Goal: Task Accomplishment & Management: Complete application form

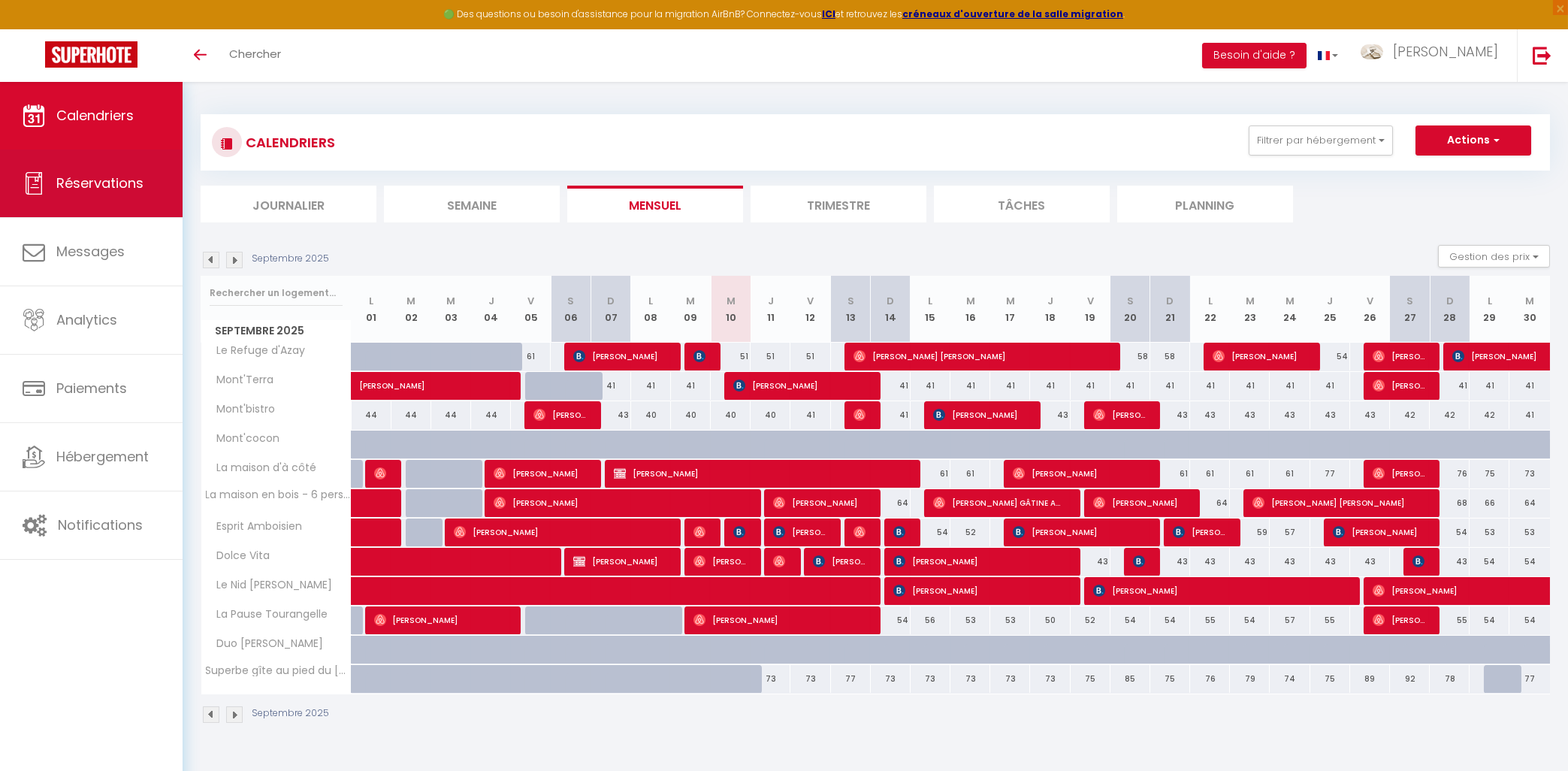
click at [74, 198] on link "Réservations" at bounding box center [91, 183] width 183 height 67
select select "not_cancelled"
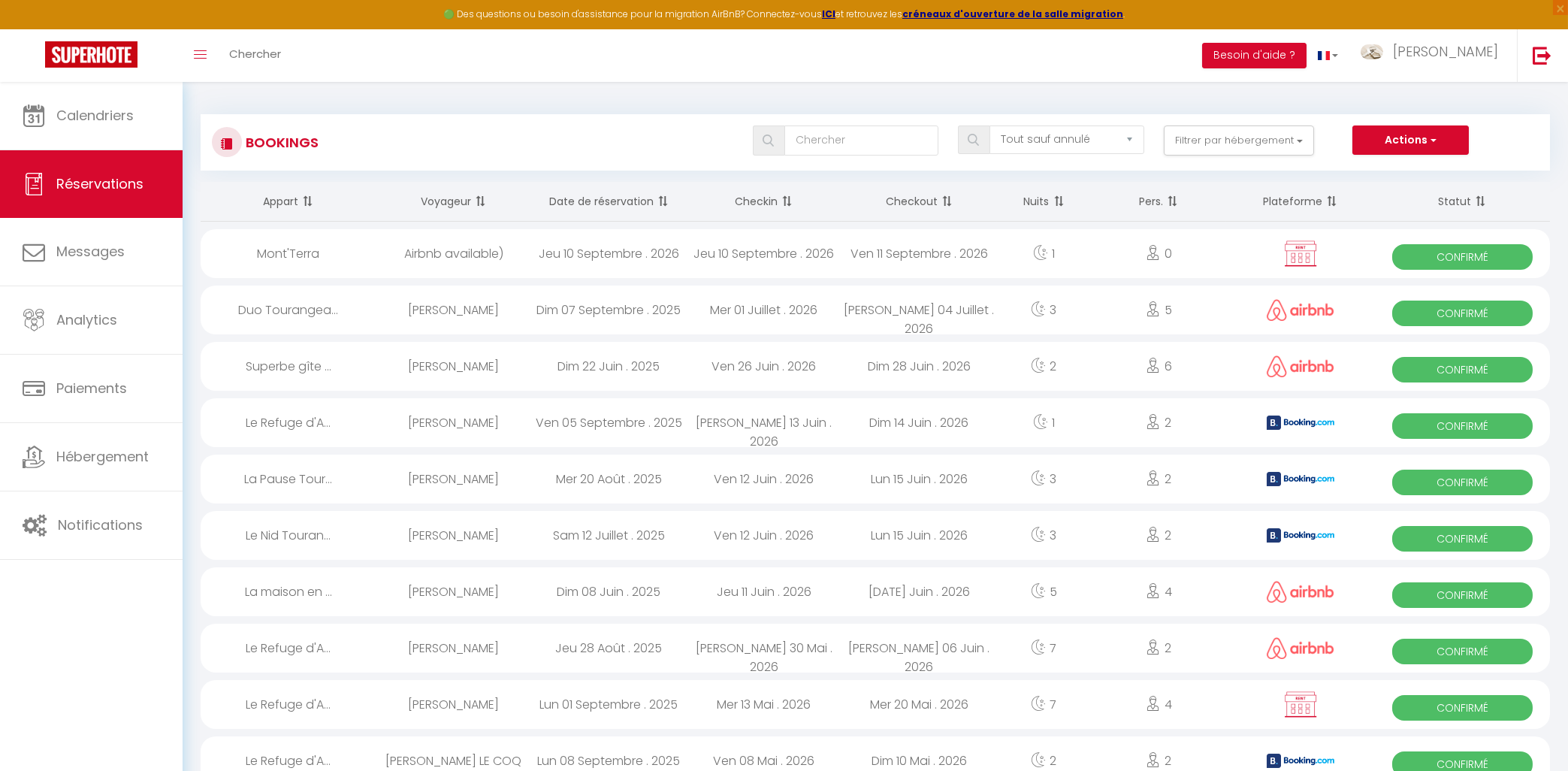
click at [593, 206] on th "Date de réservation" at bounding box center [609, 202] width 156 height 40
click at [594, 362] on div "Mer 10 Septembre . 2025" at bounding box center [609, 366] width 156 height 48
select select "OK"
select select "0"
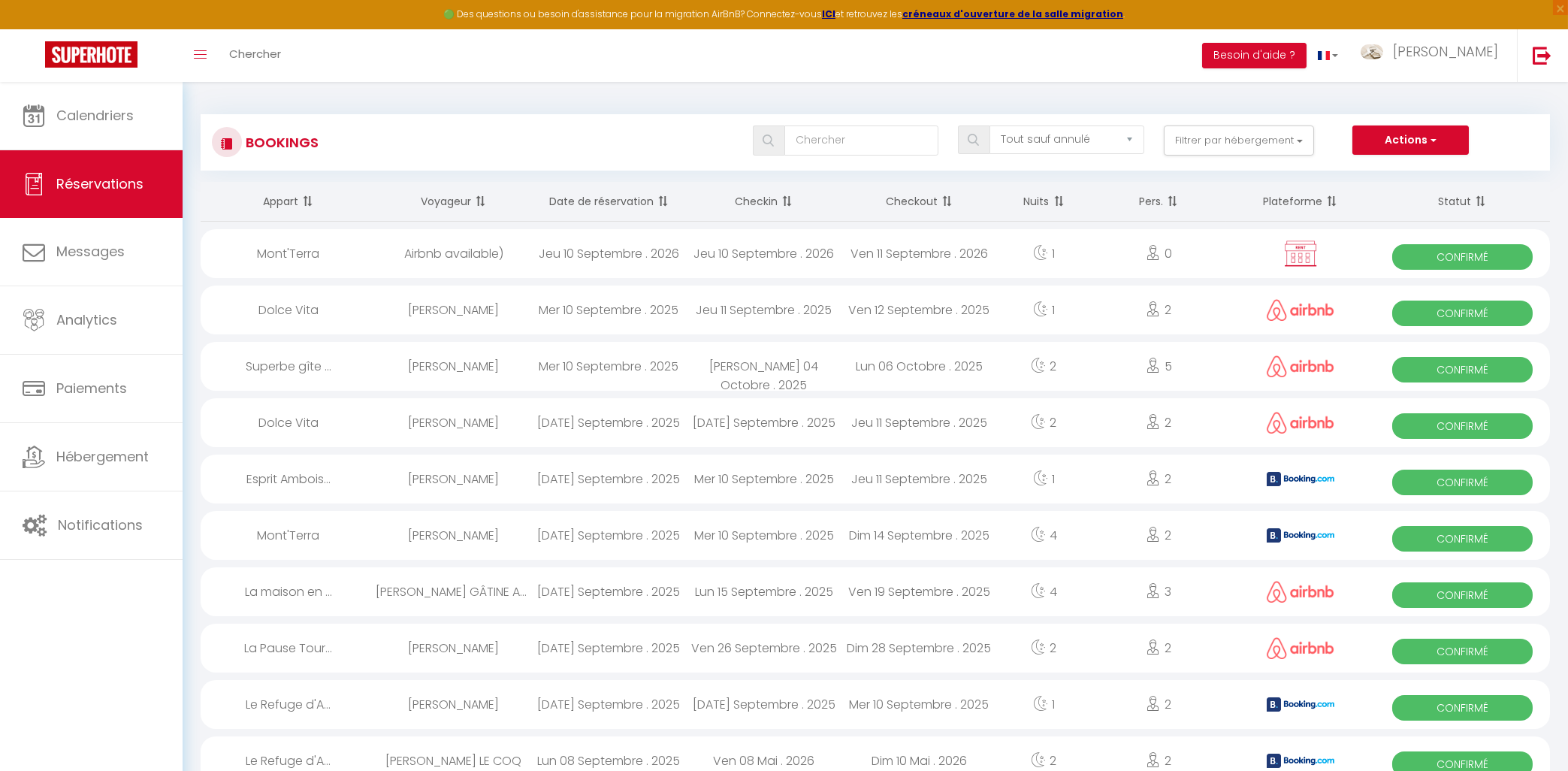
select select "0"
select select "1"
select select
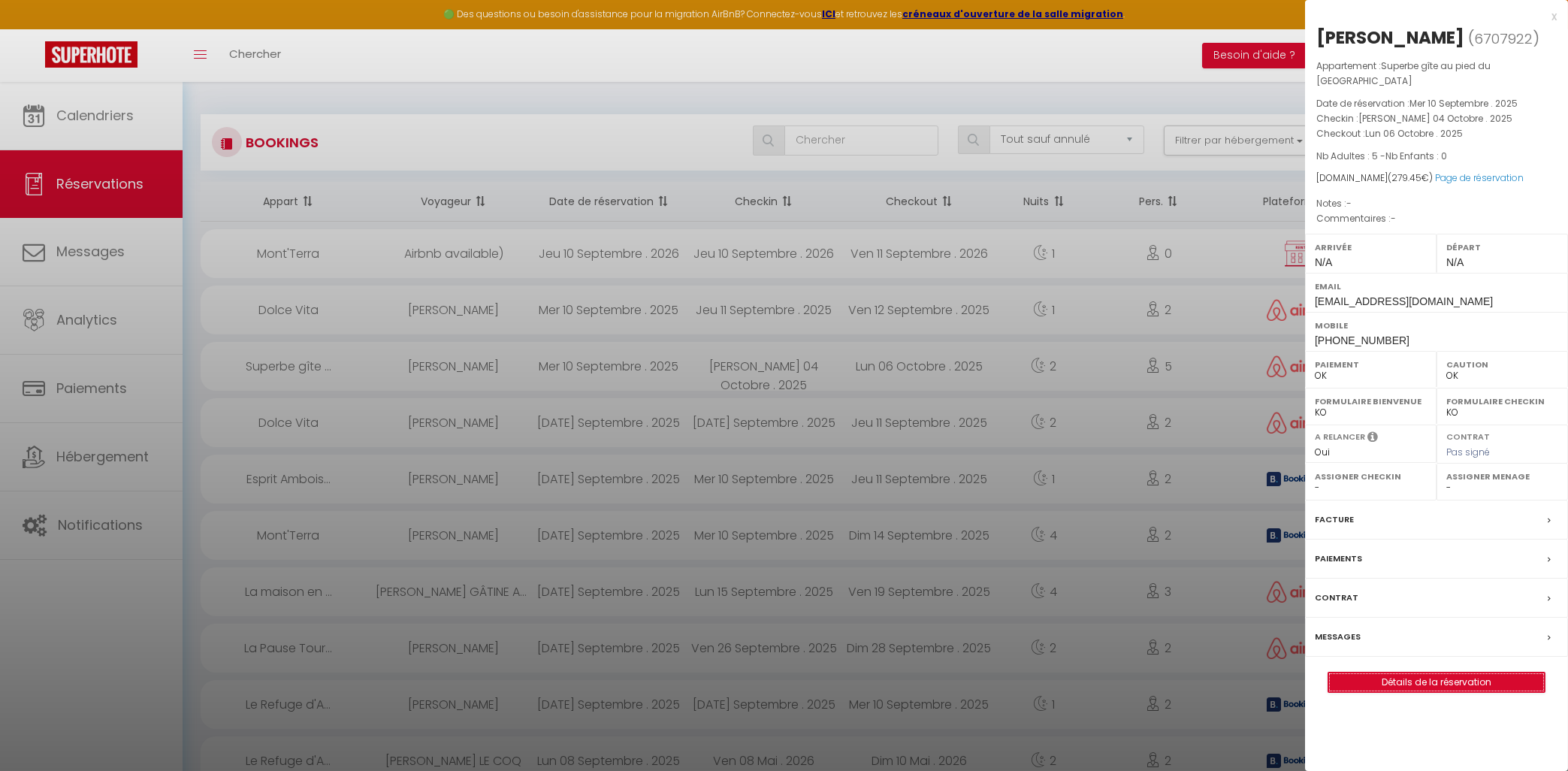
click at [1404, 684] on link "Détails de la réservation" at bounding box center [1436, 682] width 216 height 20
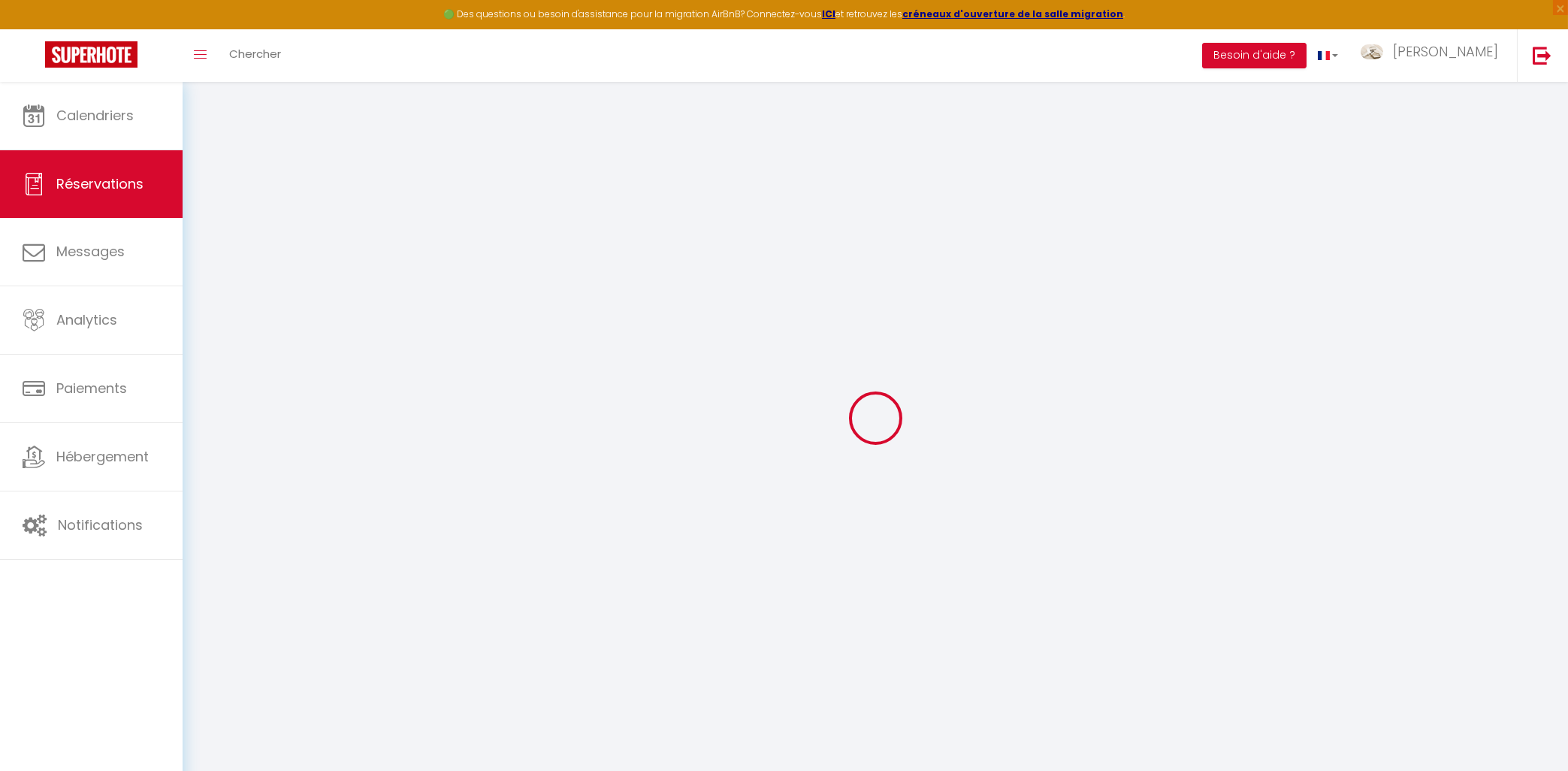
type input "Matis"
type input "Giraud"
type input "[EMAIL_ADDRESS][DOMAIN_NAME]"
type input "[PHONE_NUMBER]"
select select
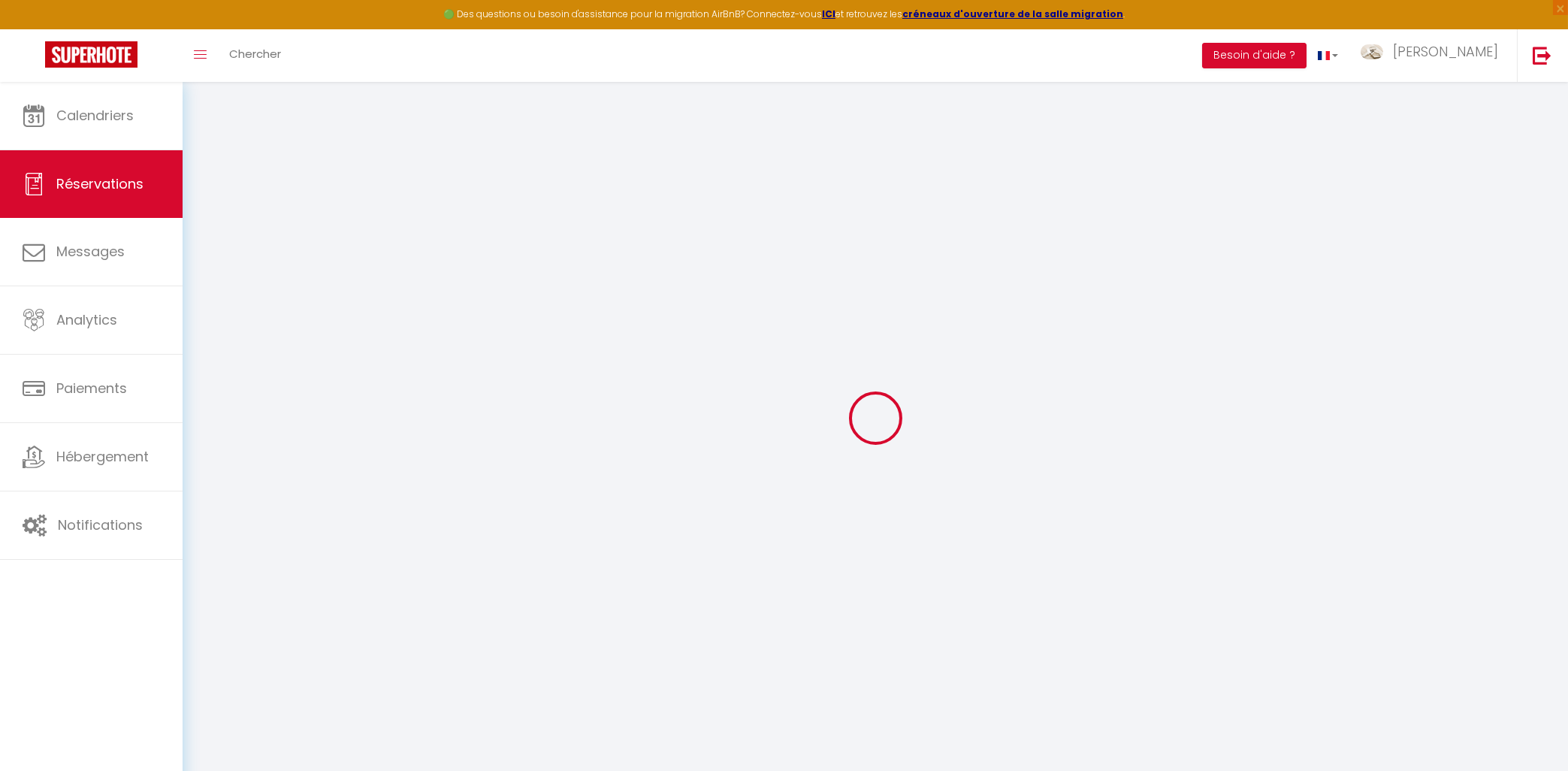
type input "40.65"
select select "76154"
select select "1"
select select
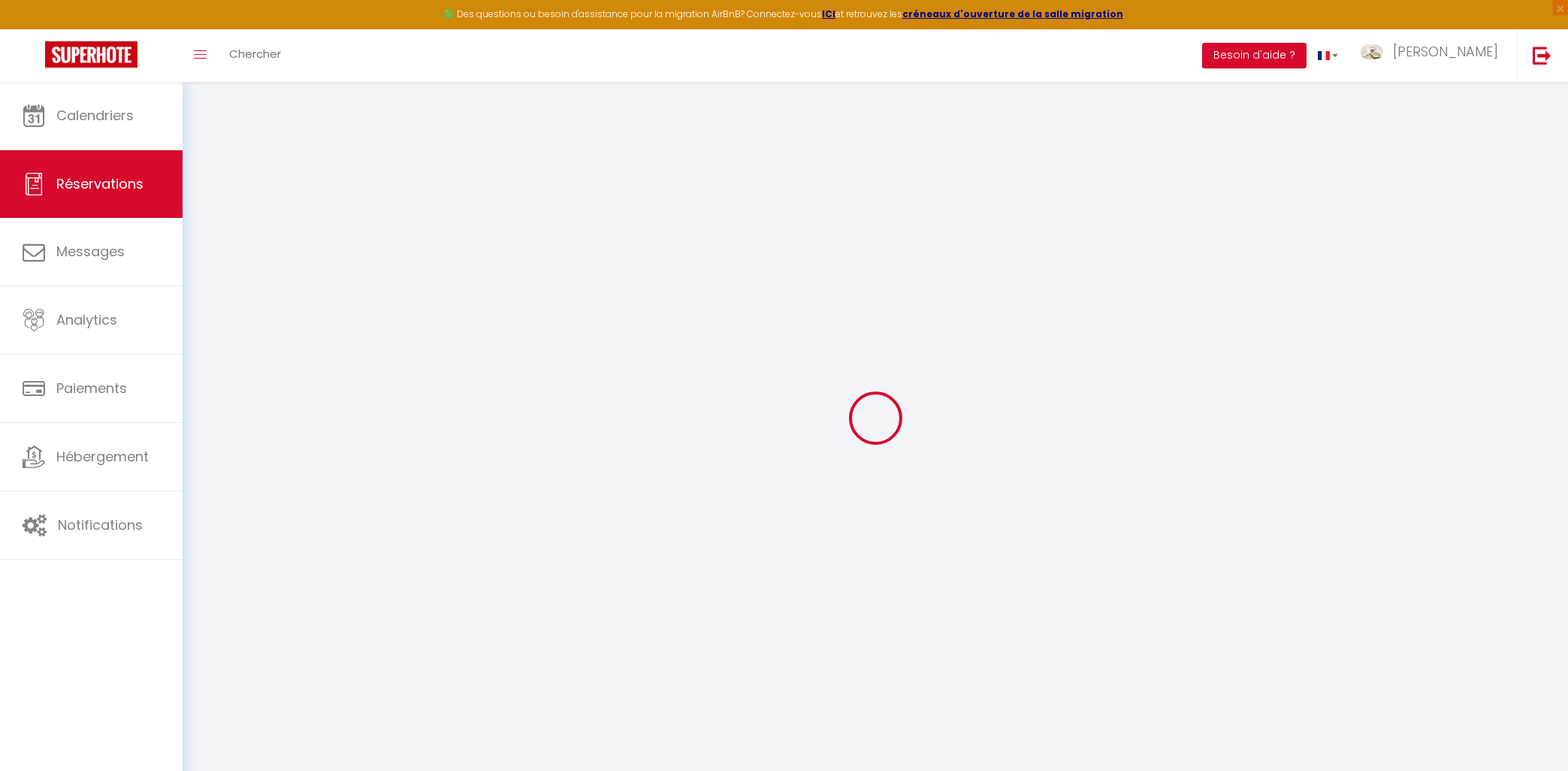
type input "5"
select select "12"
select select
type input "192"
checkbox input "false"
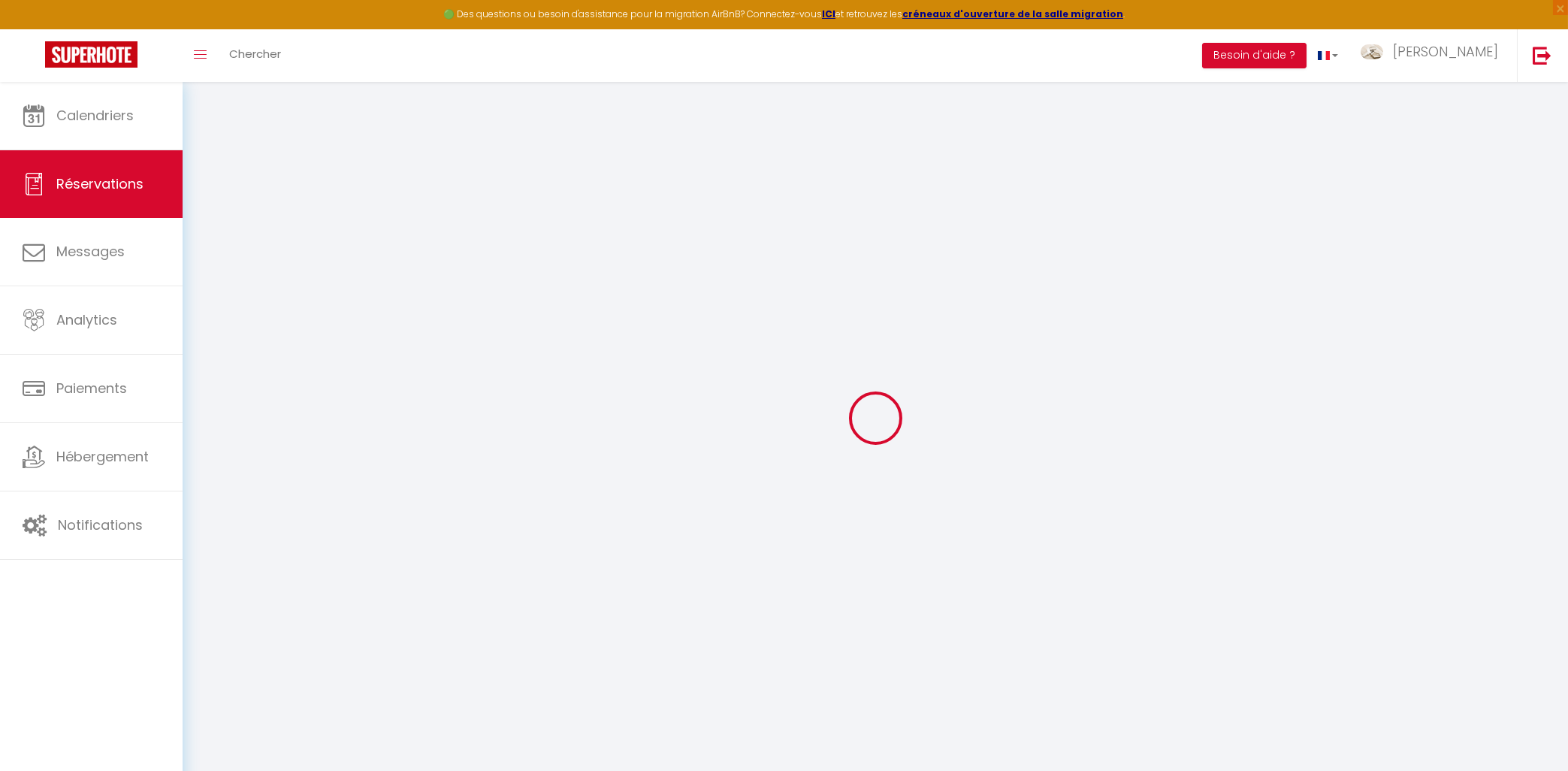
type input "0"
select select "1"
type input "0"
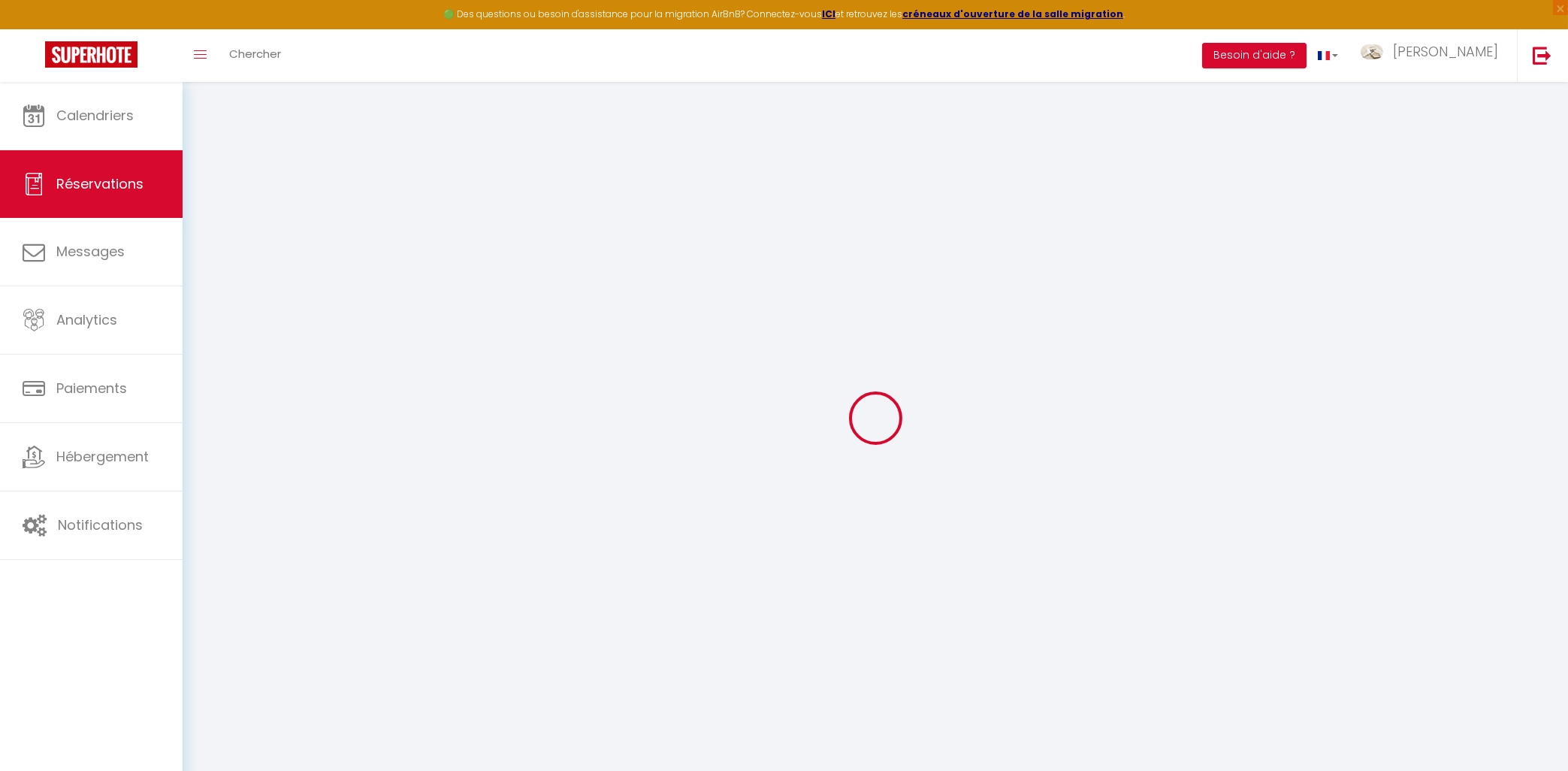
select select
select select "15"
checkbox input "false"
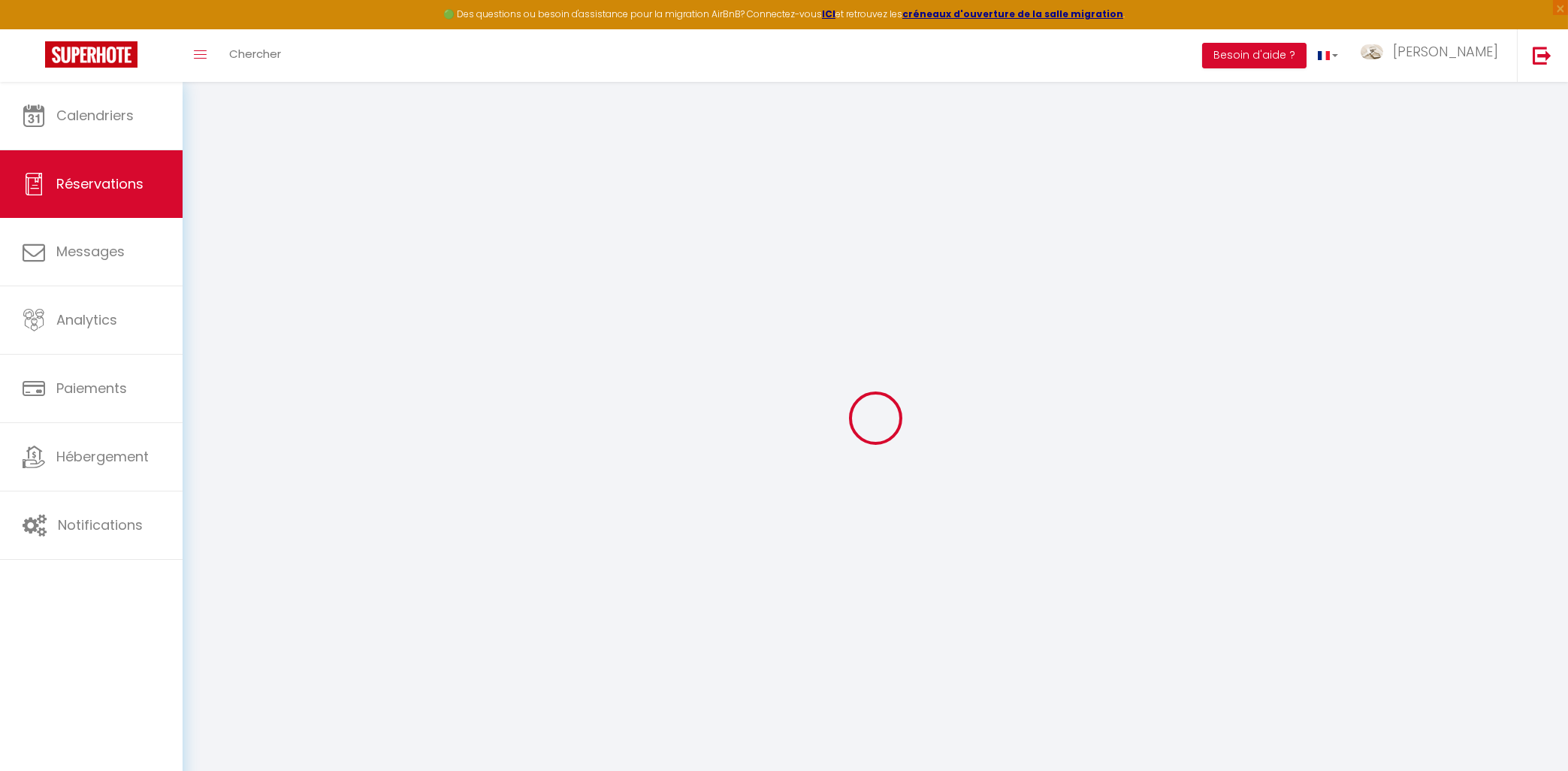
select select
checkbox input "false"
select select
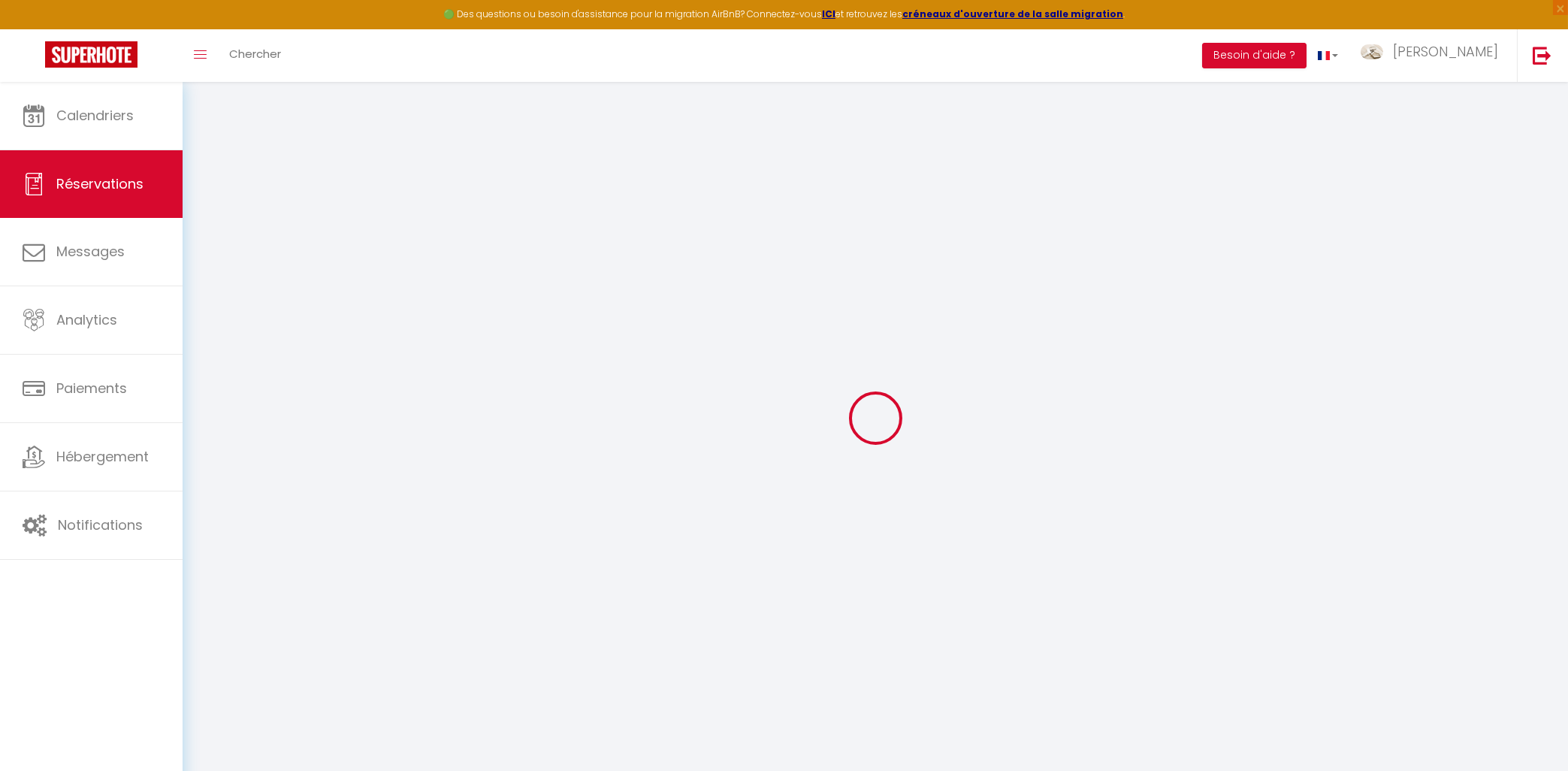
select select
checkbox input "false"
select select
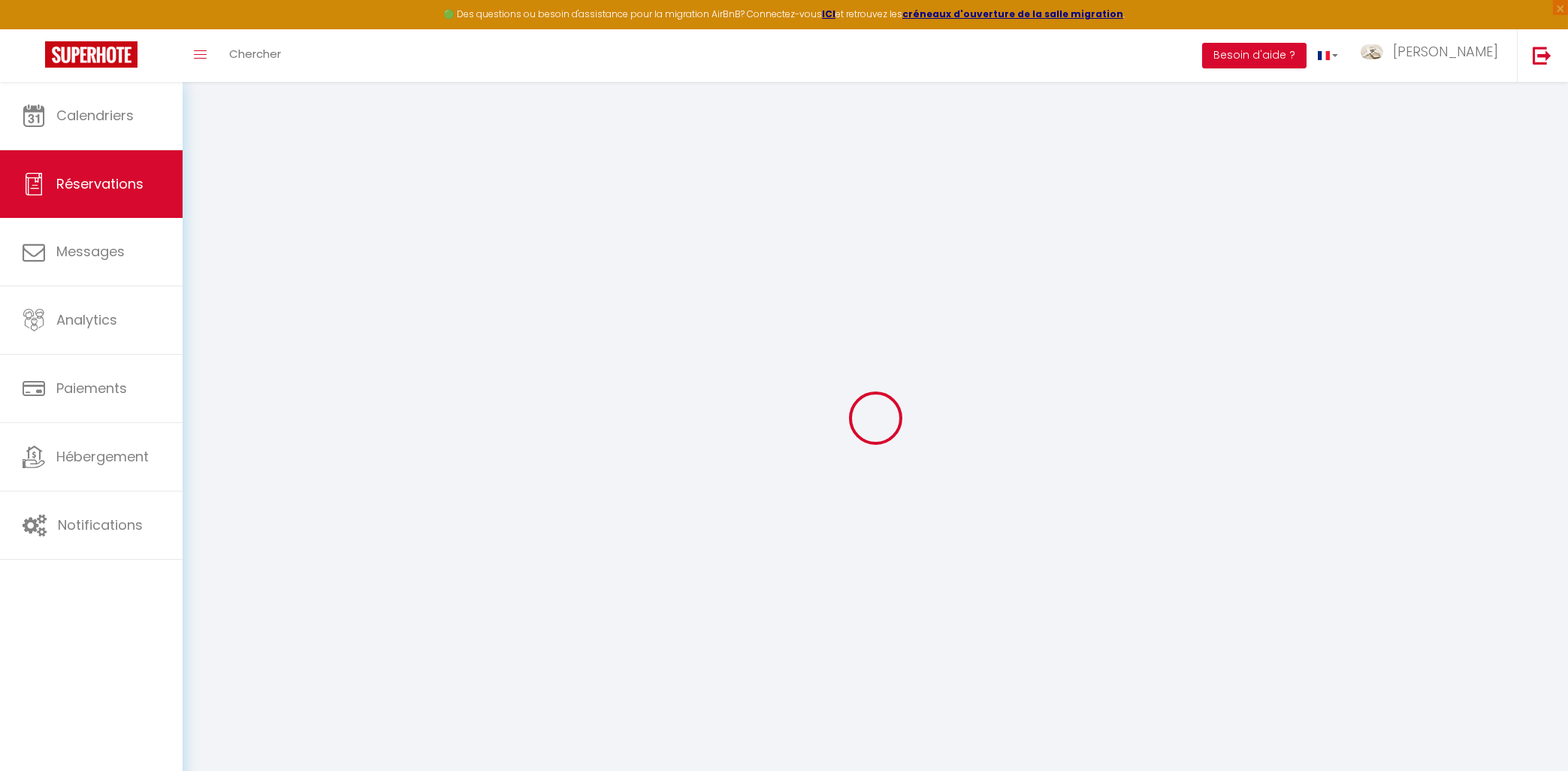
select select
checkbox input "false"
select select
type input "79"
type input "8.45"
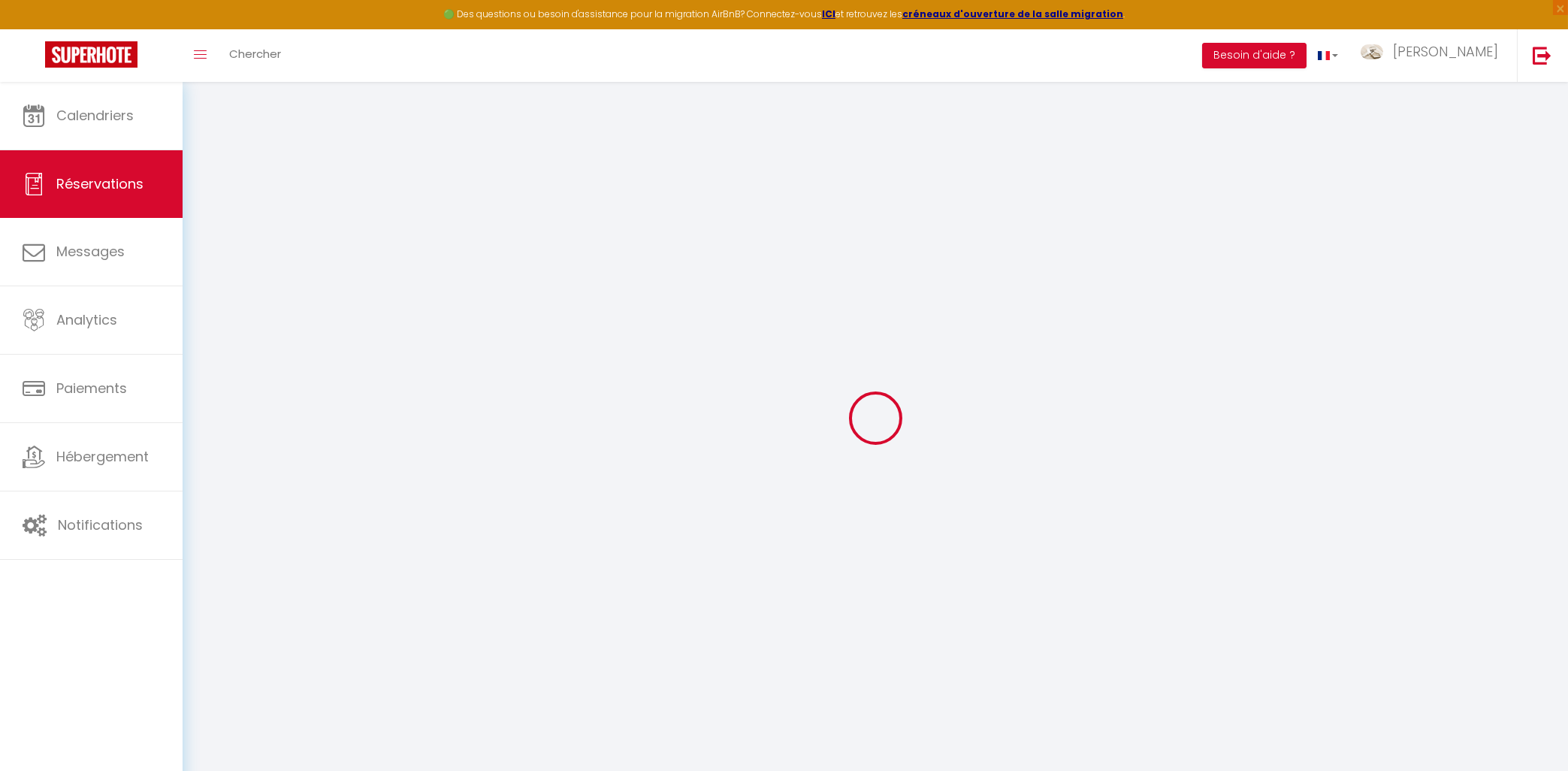
select select
checkbox input "false"
select select
checkbox input "false"
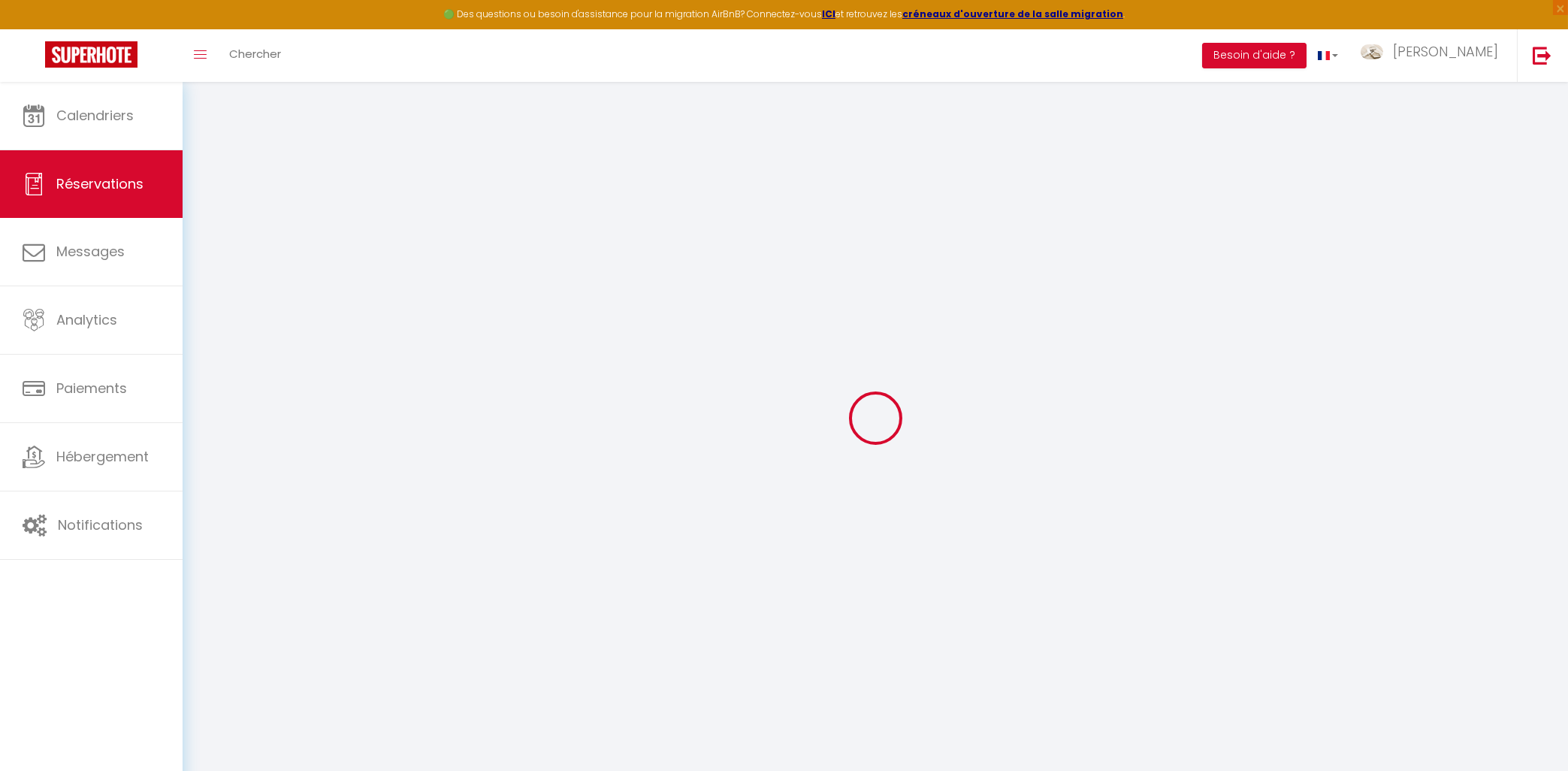
select select
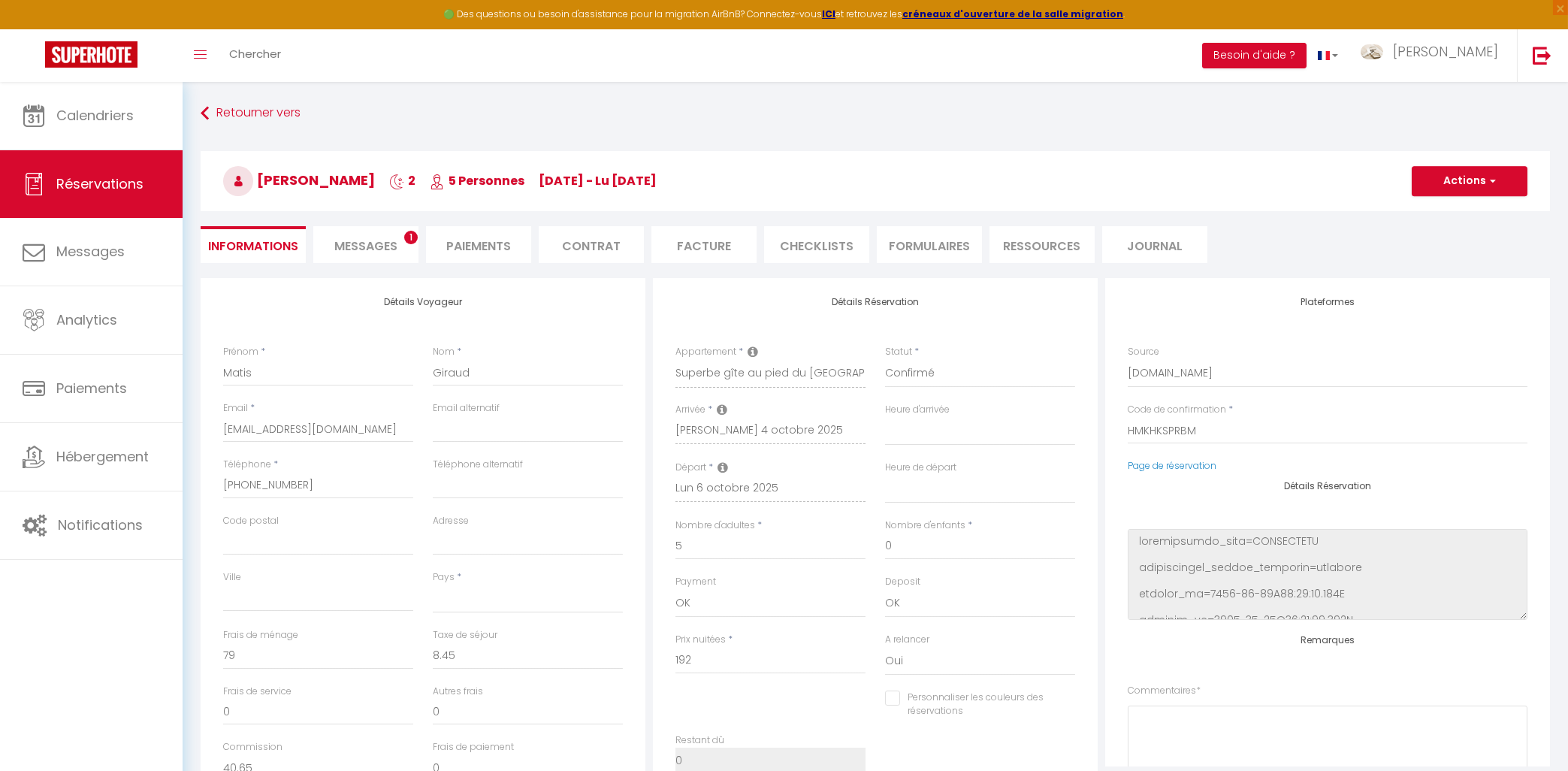
click at [340, 239] on span "Messages" at bounding box center [365, 246] width 63 height 17
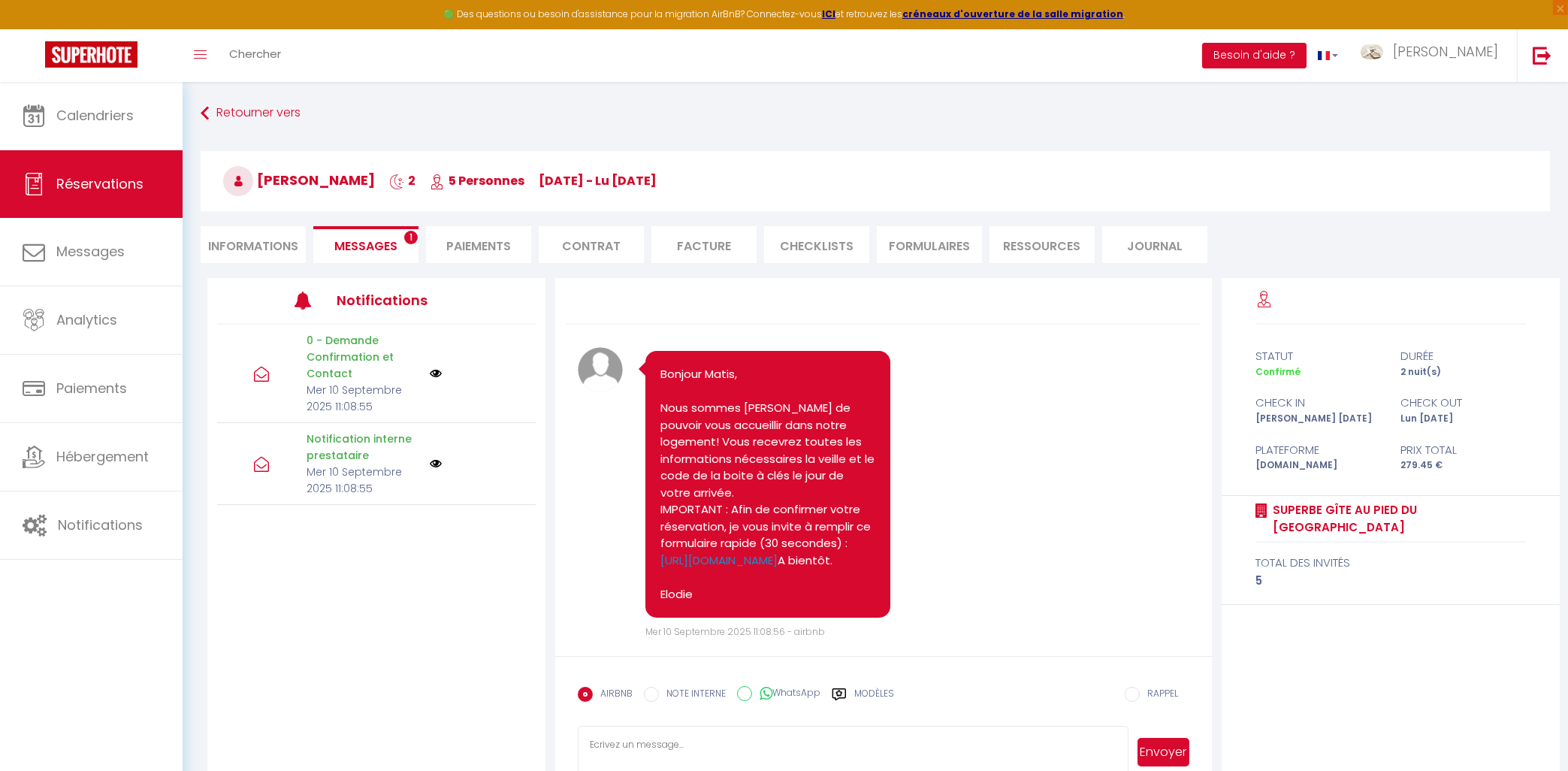
scroll to position [51, 0]
